Goal: Task Accomplishment & Management: Manage account settings

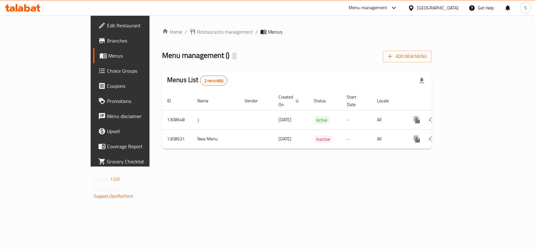
click at [432, 32] on ol "Home / Restaurants management / Menus" at bounding box center [297, 32] width 270 height 8
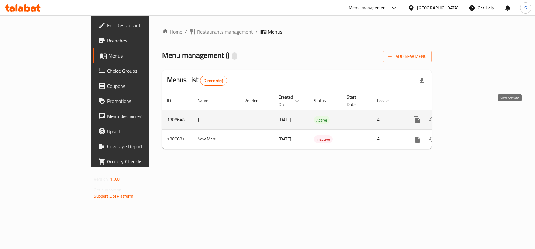
click at [470, 113] on link "enhanced table" at bounding box center [462, 119] width 15 height 15
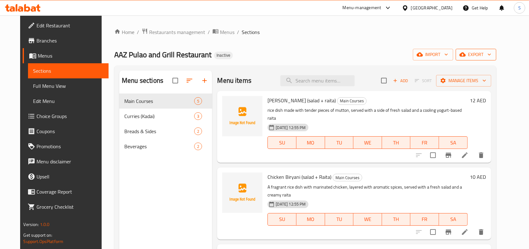
click at [491, 57] on span "export" at bounding box center [476, 55] width 31 height 8
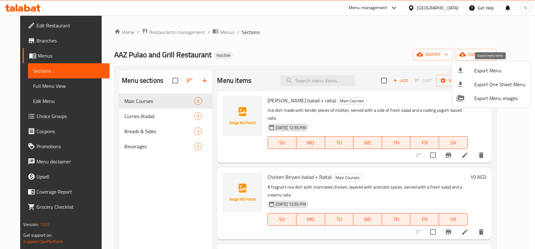
click at [476, 64] on li "Export Menu" at bounding box center [491, 71] width 79 height 14
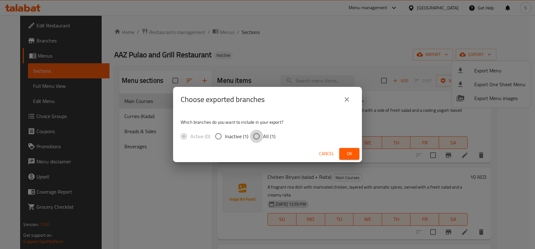
click at [255, 138] on input "All (1)" at bounding box center [256, 136] width 13 height 13
radio input "true"
click at [347, 154] on span "Ok" at bounding box center [349, 154] width 10 height 8
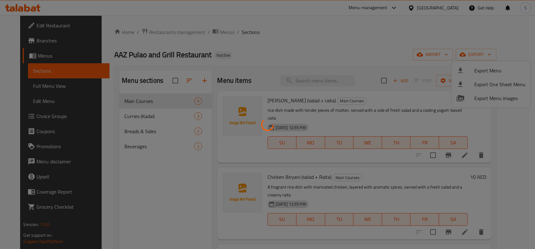
click at [38, 83] on div at bounding box center [267, 124] width 535 height 249
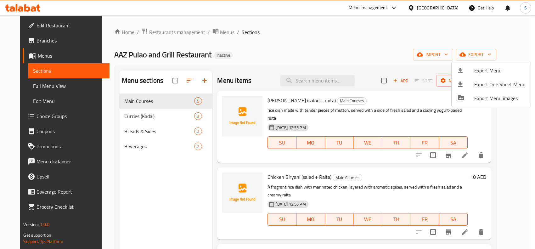
click at [38, 83] on div at bounding box center [267, 124] width 535 height 249
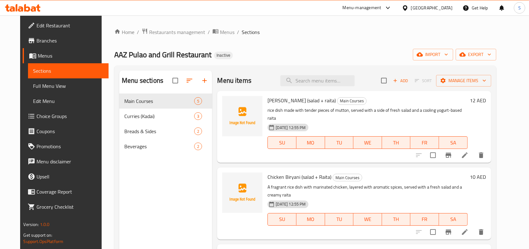
click at [59, 88] on span "Full Menu View" at bounding box center [68, 86] width 71 height 8
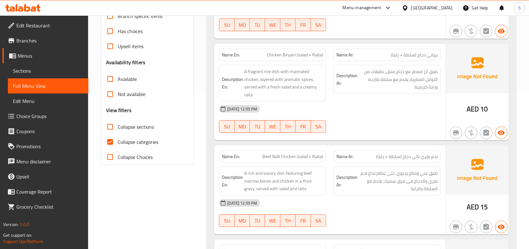
click at [133, 142] on span "Collapse categories" at bounding box center [138, 142] width 41 height 8
click at [118, 142] on input "Collapse categories" at bounding box center [110, 141] width 15 height 15
checkbox input "false"
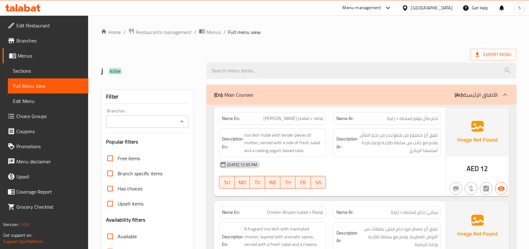
drag, startPoint x: 109, startPoint y: 72, endPoint x: 144, endPoint y: 74, distance: 35.3
click at [144, 74] on h2 "ز Active" at bounding box center [150, 70] width 98 height 9
copy span "Active"
click at [344, 35] on ol "Home / Restaurants management / Menus / Full menu view" at bounding box center [309, 32] width 416 height 8
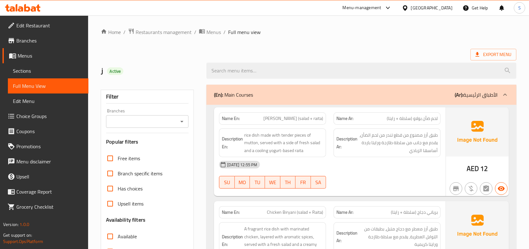
click at [43, 22] on span "Edit Restaurant" at bounding box center [49, 26] width 67 height 8
click at [48, 66] on link "Sections" at bounding box center [48, 70] width 81 height 15
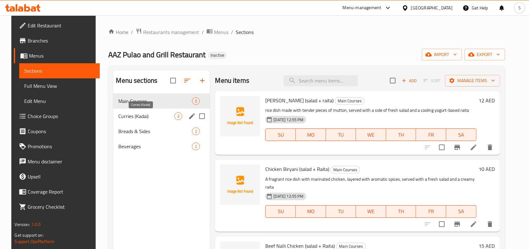
click at [125, 113] on span "Curries (Kadai)" at bounding box center [146, 116] width 56 height 8
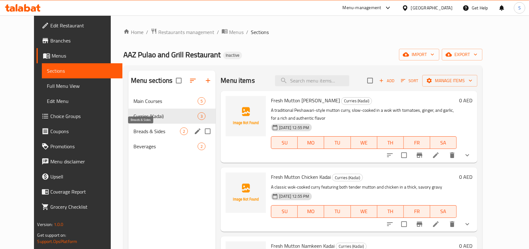
click at [133, 133] on span "Breads & Sides" at bounding box center [156, 132] width 47 height 8
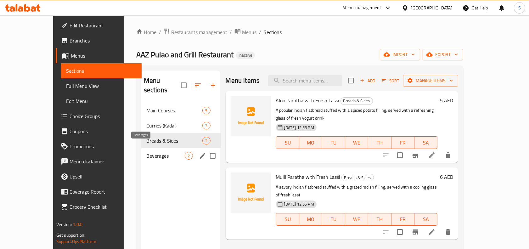
click at [146, 152] on span "Beverages" at bounding box center [165, 156] width 39 height 8
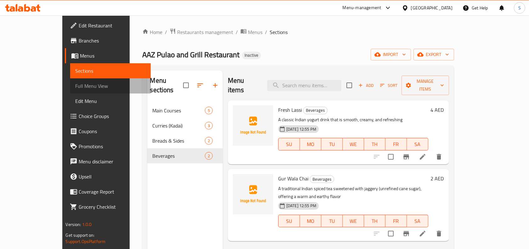
click at [75, 82] on span "Full Menu View" at bounding box center [110, 86] width 71 height 8
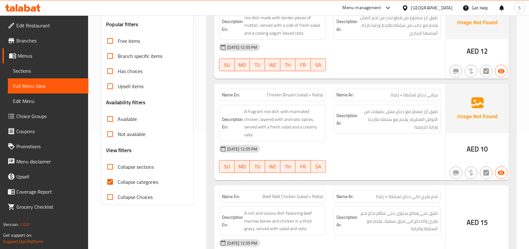
scroll to position [118, 0]
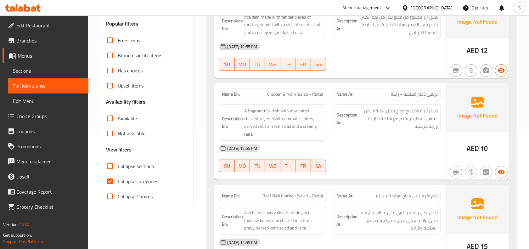
click at [136, 180] on span "Collapse categories" at bounding box center [138, 182] width 41 height 8
click at [118, 180] on input "Collapse categories" at bounding box center [110, 181] width 15 height 15
checkbox input "false"
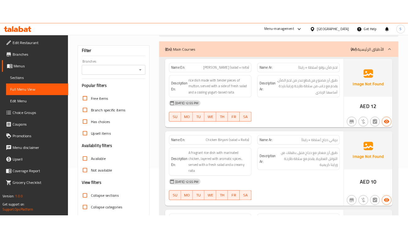
scroll to position [0, 0]
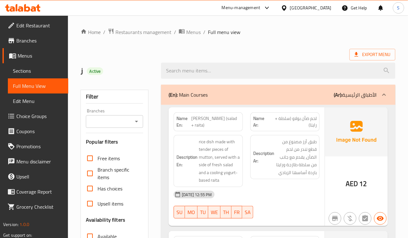
click at [306, 164] on span "طبق أرز مصنوع من قطع تندر من لحم الضأن، يقدم مع جانب من سلطة طازجة ورايتا باردة…" at bounding box center [296, 157] width 41 height 39
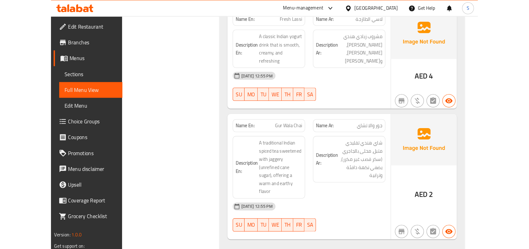
scroll to position [1472, 0]
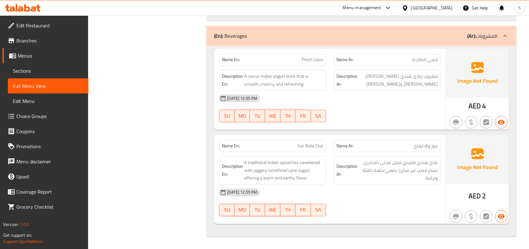
click at [388, 96] on div "[DATE] 12:55 PM" at bounding box center [329, 98] width 229 height 15
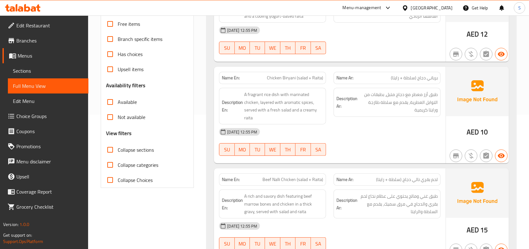
scroll to position [0, 0]
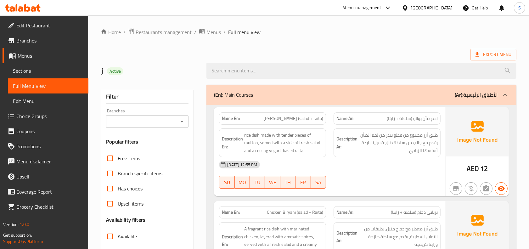
click at [357, 29] on ol "Home / Restaurants management / Menus / Full menu view" at bounding box center [309, 32] width 416 height 8
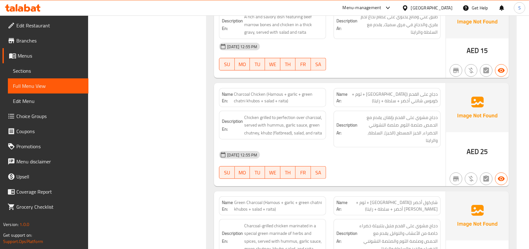
scroll to position [315, 0]
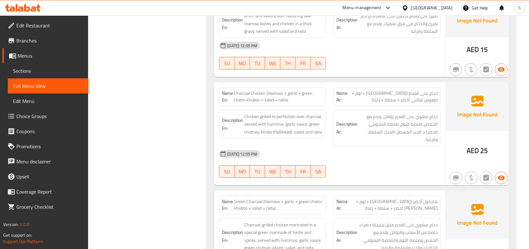
click at [283, 95] on span "Charcoal Chicken (Hamous + garlic + green chatni khubos + salad + raita)" at bounding box center [278, 96] width 89 height 13
copy span "Charcoal Chicken (Hamous + garlic + green chatni khubos + salad + raita)"
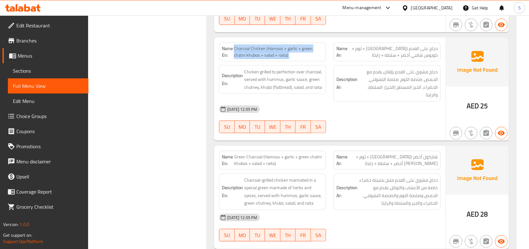
scroll to position [394, 0]
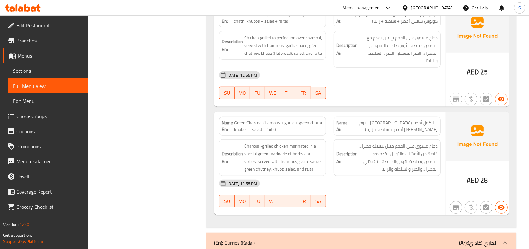
click at [287, 128] on span "Green Charcoal (Hamous + garlic + green chatni khubos + salad + raita)" at bounding box center [278, 126] width 89 height 13
copy span "Green Charcoal (Hamous + garlic + green chatni khubos + salad + raita)"
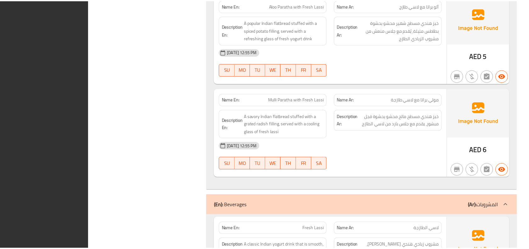
scroll to position [1465, 0]
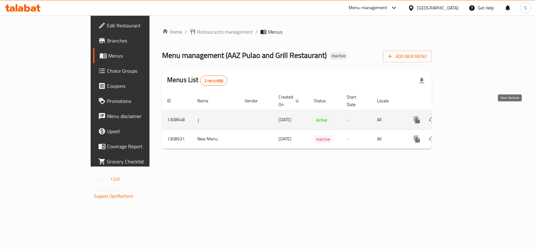
click at [466, 116] on icon "enhanced table" at bounding box center [463, 120] width 8 height 8
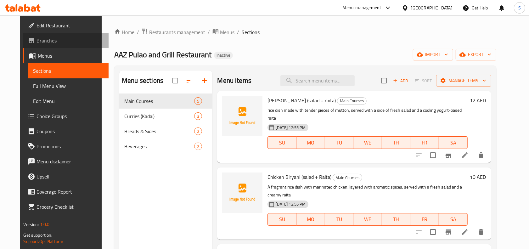
click at [37, 43] on span "Branches" at bounding box center [70, 41] width 67 height 8
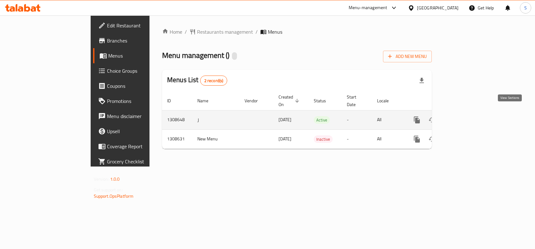
click at [470, 112] on link "enhanced table" at bounding box center [462, 119] width 15 height 15
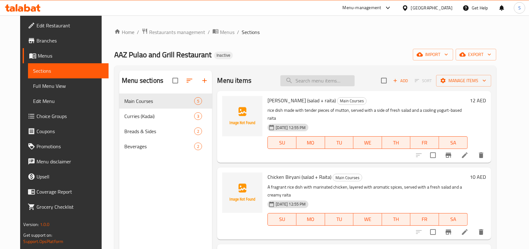
click at [333, 82] on input "search" at bounding box center [318, 80] width 74 height 11
paste input "Charcoal Chicken (Hamous + garlic + green chatni khubos + salad + raita)"
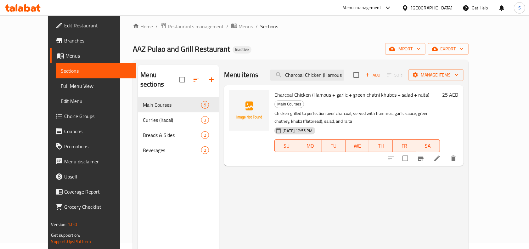
scroll to position [9, 0]
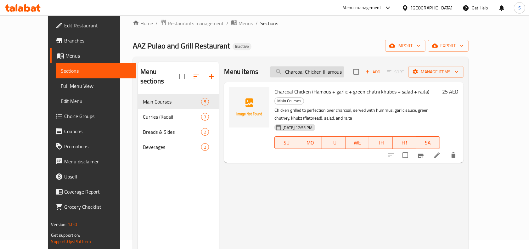
click at [344, 74] on input "Charcoal Chicken (Hamous + garlic + green chatni khubos + salad + raita)" at bounding box center [307, 71] width 74 height 11
paste input "Green Charcoal"
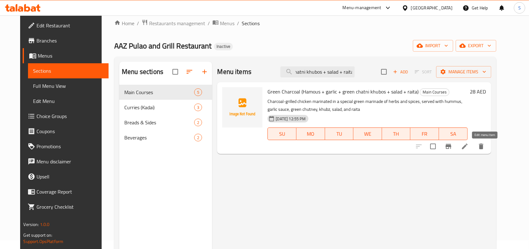
type input "Green Charcoal (Hamous + garlic + green chatni khubos + salad + raita)"
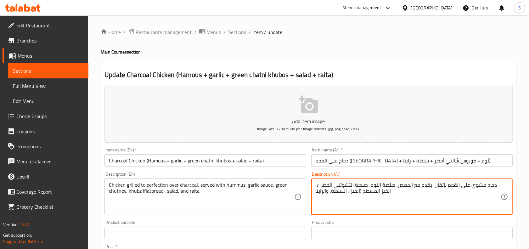
click at [360, 188] on textarea "دجاج مشوي على الفحم بإتقان، يقدم مع الحمص، صلصة الثوم، صلصة التشوتني الخضراء، ا…" at bounding box center [408, 197] width 185 height 30
type textarea "دجاج مشوي على الفحم بإتقان، يقدم مع الحمص، صلصة الثوم، التشوتني الخضراء، الخبز …"
click at [278, 163] on input "Charcoal Chicken (Hamous + garlic + green chatni khubos + salad + raita)" at bounding box center [205, 160] width 201 height 13
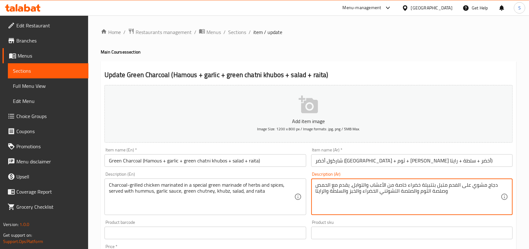
click at [410, 191] on textarea "دجاج مشوي على الفحم متبل بتتبيلة خضراء خاصة من الأعشاب والتوابل، يقدم مع الحمص …" at bounding box center [408, 197] width 185 height 30
type textarea "دجاج مشوي على الفحم متبل بتتبيلة خضراء خاصة من الأعشاب والتوابل، يقدم مع الحمص …"
click at [448, 162] on input "شاركول أخضر (حمص + ثوم + كوبوس شاتني أخضر + سلطة + رايتا)" at bounding box center [411, 160] width 201 height 13
